Goal: Task Accomplishment & Management: Manage account settings

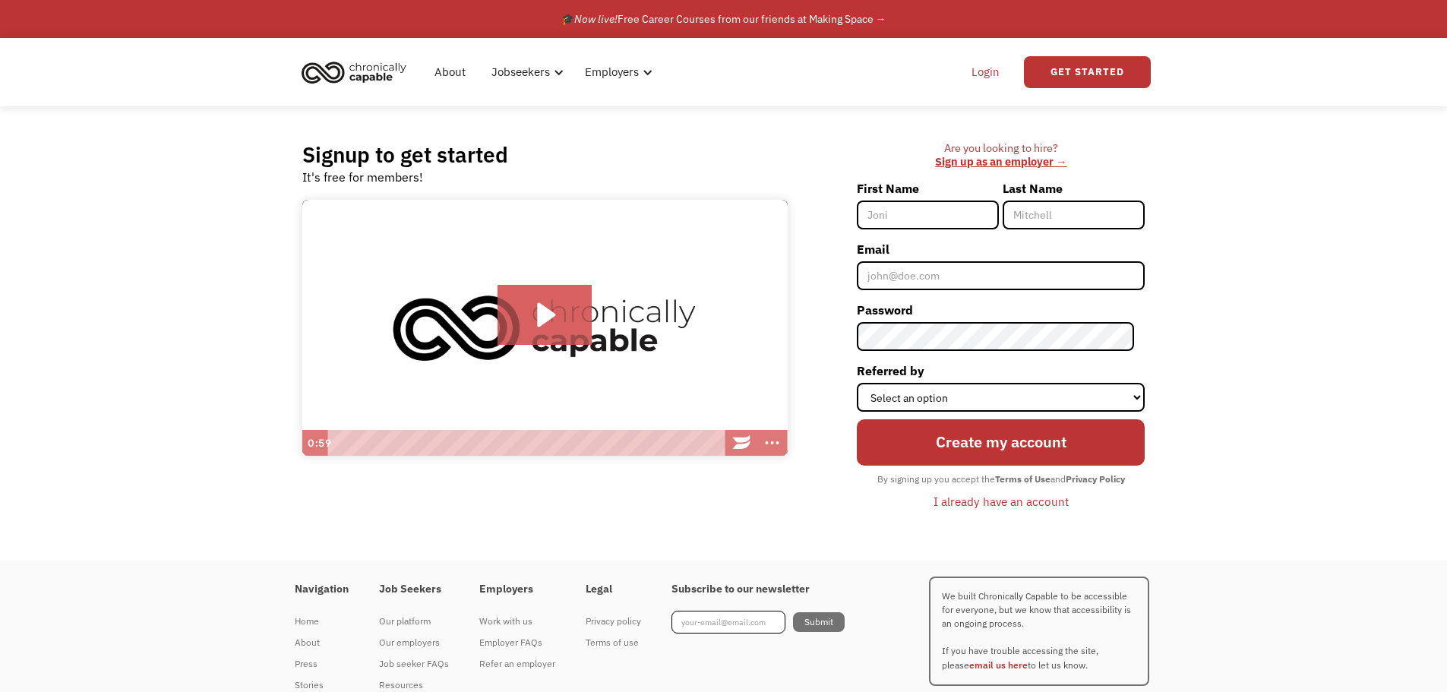
click at [990, 71] on link "Login" at bounding box center [985, 72] width 46 height 49
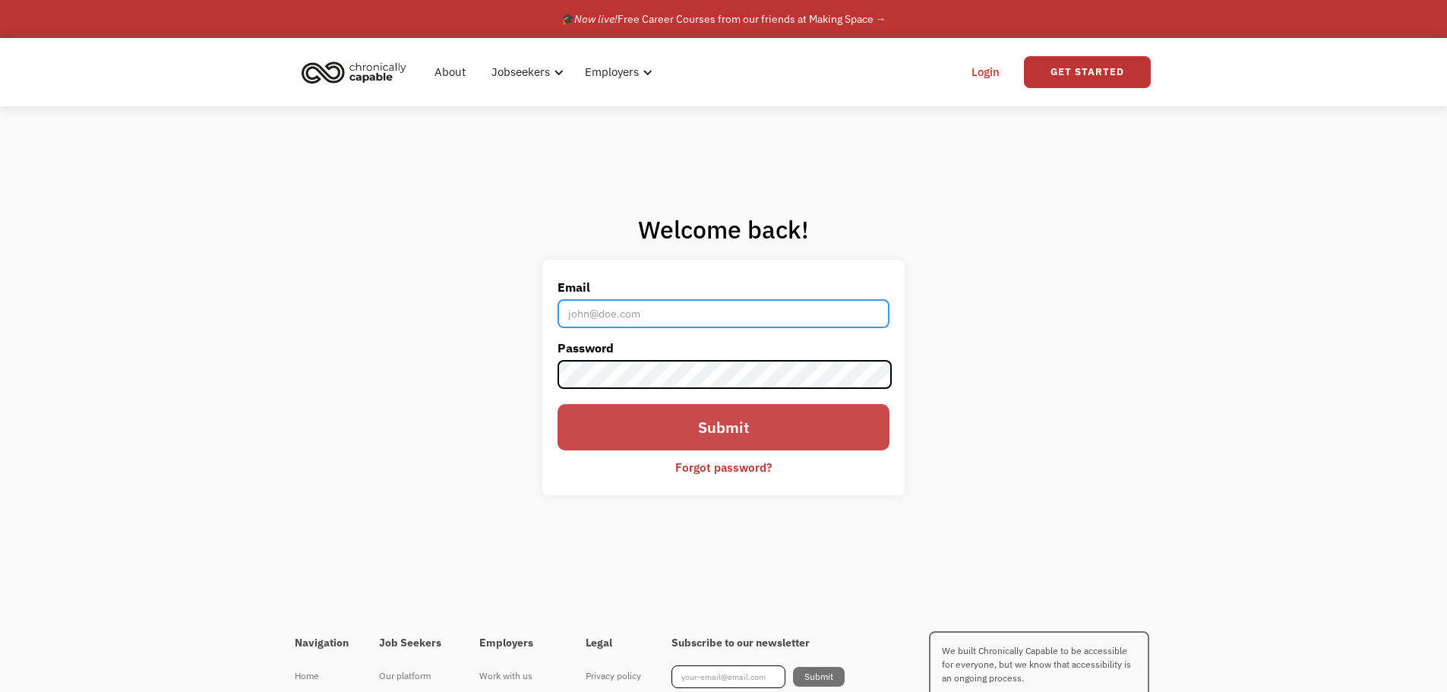
type input "[EMAIL_ADDRESS][PERSON_NAME][PERSON_NAME][DOMAIN_NAME]"
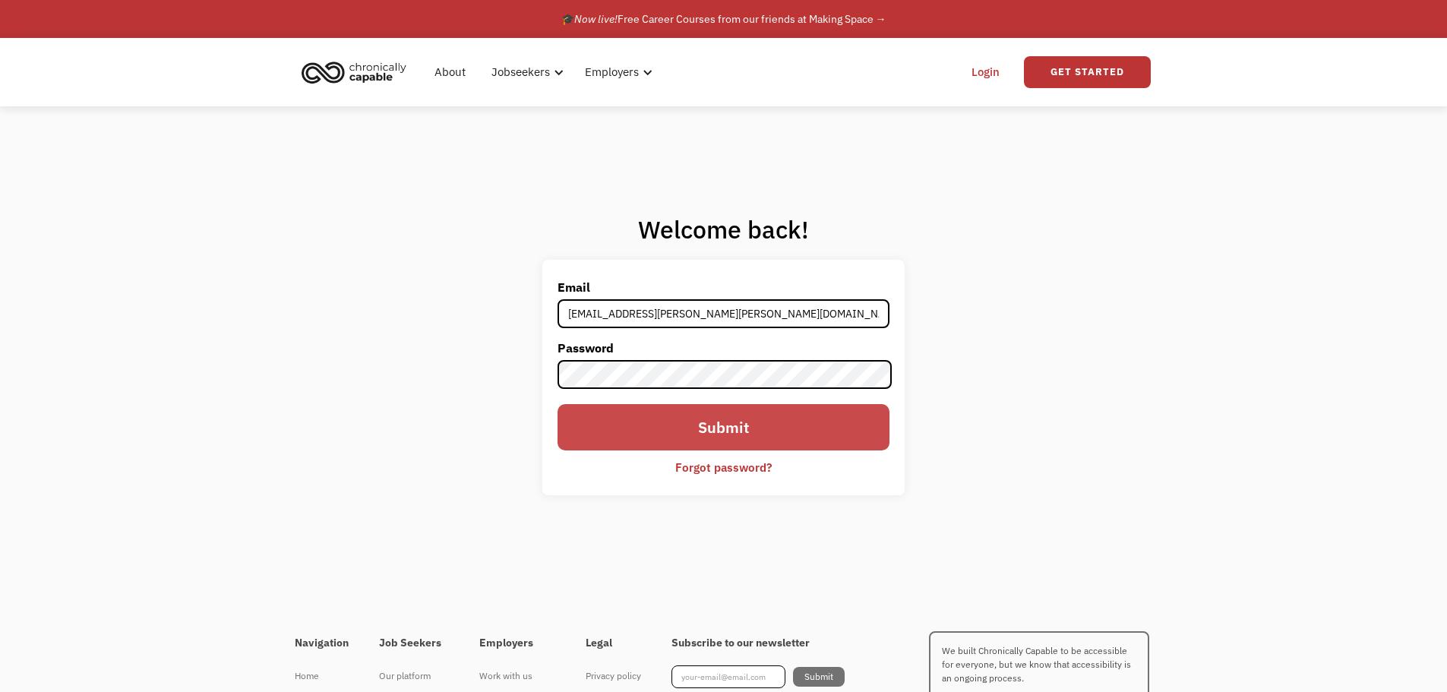
click at [558, 404] on input "Submit" at bounding box center [723, 427] width 331 height 46
